Goal: Task Accomplishment & Management: Manage account settings

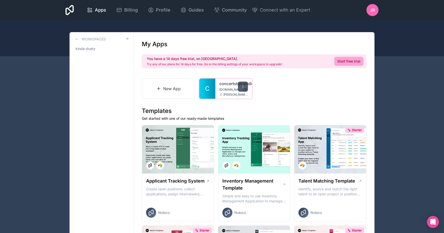
click at [244, 85] on icon at bounding box center [243, 87] width 4 height 4
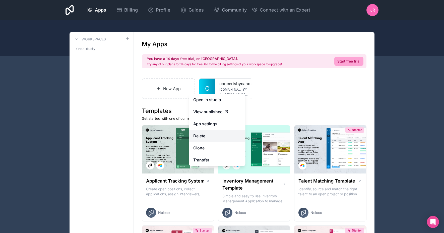
click at [223, 135] on button "Delete" at bounding box center [217, 136] width 56 height 12
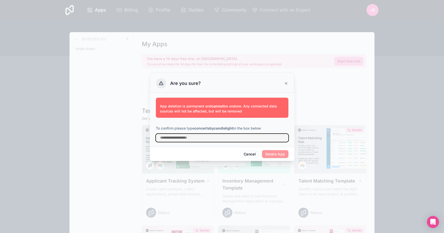
click at [228, 140] on input "text" at bounding box center [222, 138] width 132 height 8
type input "**********"
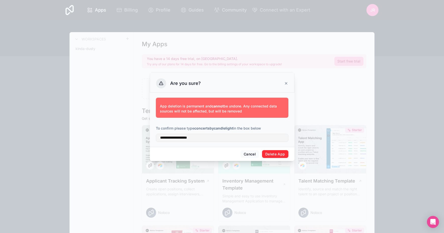
click at [277, 154] on button "Delete App" at bounding box center [275, 154] width 26 height 8
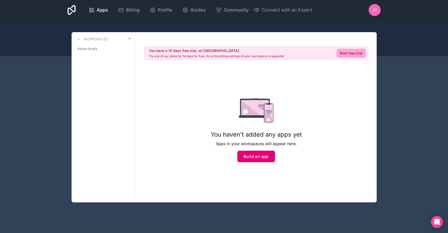
click at [263, 152] on button "Build an app" at bounding box center [256, 157] width 38 height 12
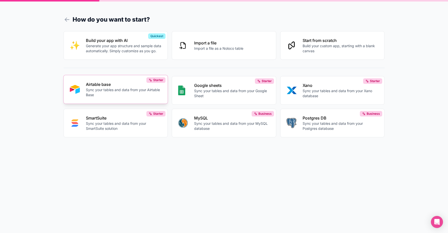
click at [128, 87] on p "Airtable base" at bounding box center [124, 84] width 76 height 6
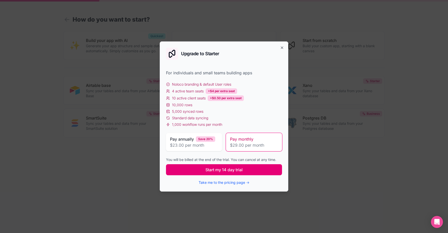
click at [230, 169] on span "Start my 14 day trial" at bounding box center [223, 170] width 37 height 6
